Goal: Information Seeking & Learning: Learn about a topic

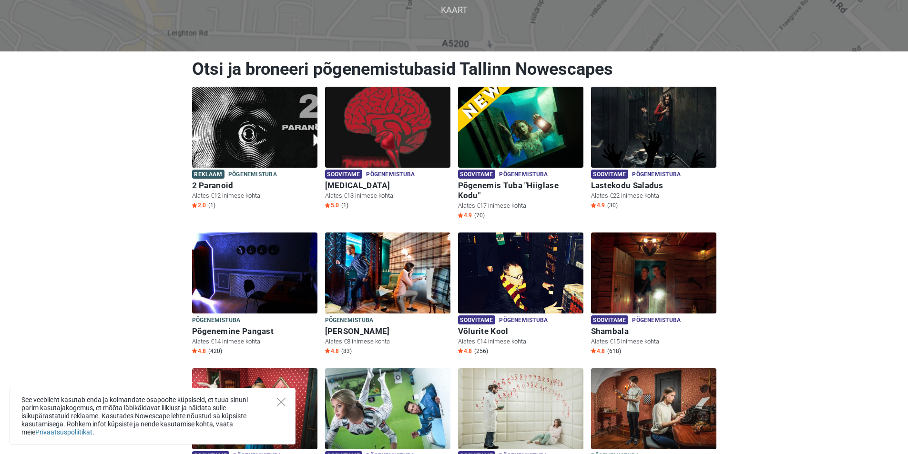
scroll to position [95, 0]
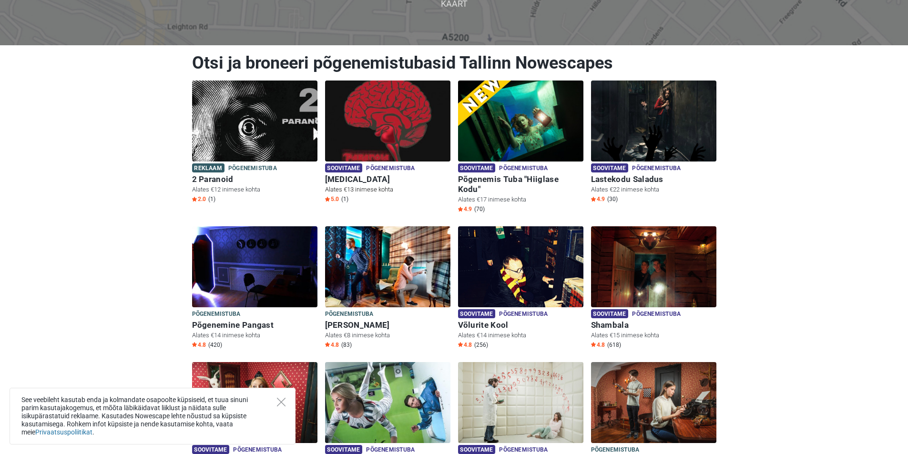
click at [353, 147] on img at bounding box center [387, 121] width 125 height 81
click at [655, 156] on img at bounding box center [653, 121] width 125 height 81
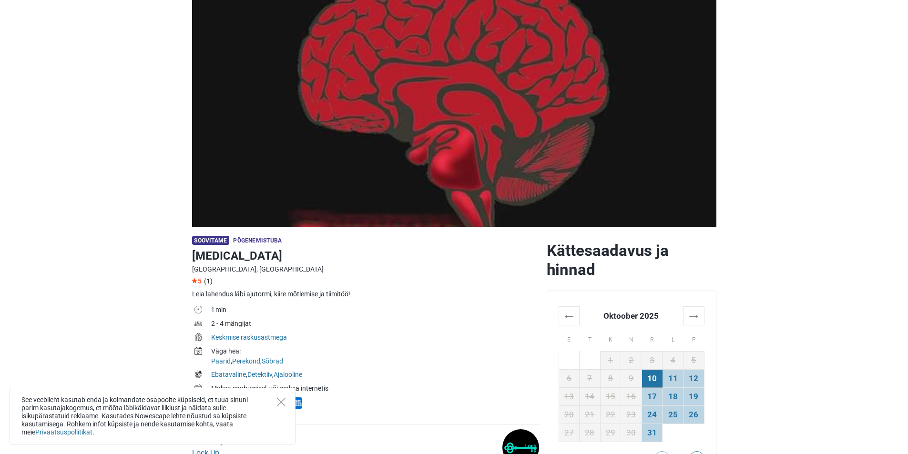
scroll to position [95, 0]
